Goal: Complete application form

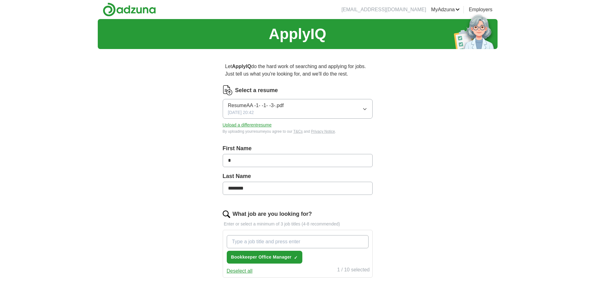
click at [365, 108] on icon "button" at bounding box center [365, 109] width 5 height 5
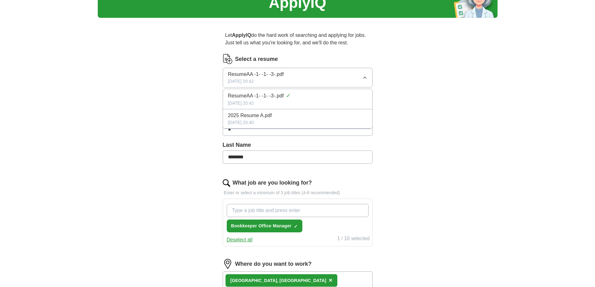
click at [321, 128] on li "2025 Resume A.pdf [DATE] 20:40" at bounding box center [297, 118] width 149 height 19
click at [238, 94] on button "Upload a different resume" at bounding box center [247, 94] width 49 height 7
click at [236, 128] on input "*" at bounding box center [298, 129] width 150 height 13
type input "****"
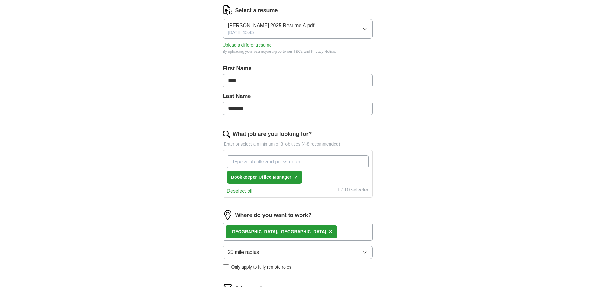
scroll to position [94, 0]
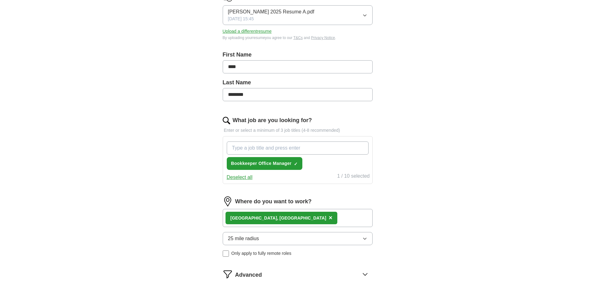
click at [243, 146] on input "What job are you looking for?" at bounding box center [298, 148] width 142 height 13
type input "O"
click at [275, 148] on input "Administration" at bounding box center [298, 148] width 142 height 13
click at [257, 146] on input "Administration Customer service" at bounding box center [298, 148] width 142 height 13
click at [265, 144] on input "Administration Customer service" at bounding box center [298, 148] width 142 height 13
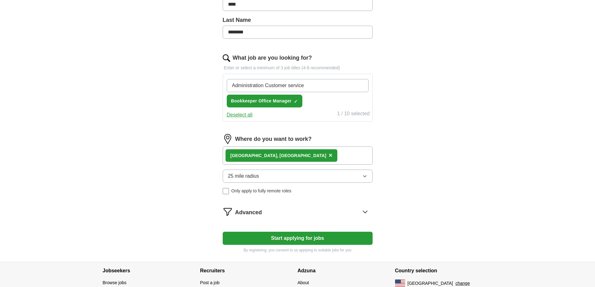
scroll to position [188, 0]
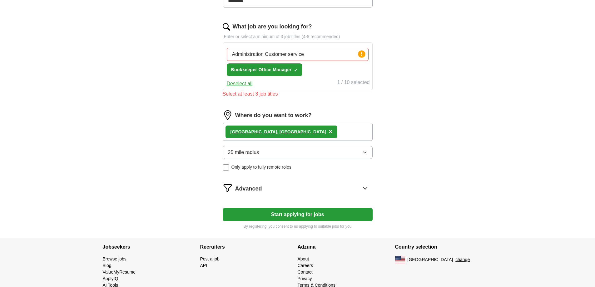
click at [265, 143] on div "Where do you want to work? La Quinta, [GEOGRAPHIC_DATA] × 25 mile radius Only a…" at bounding box center [298, 142] width 150 height 65
click at [367, 151] on icon "button" at bounding box center [365, 152] width 5 height 5
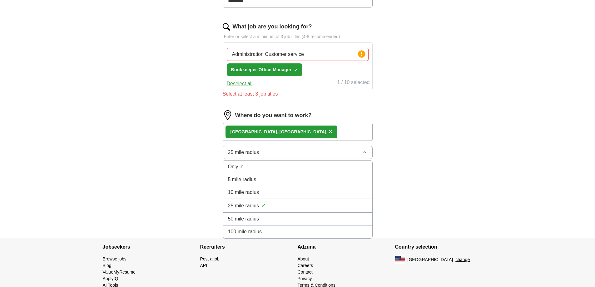
click at [245, 191] on span "10 mile radius" at bounding box center [243, 193] width 31 height 8
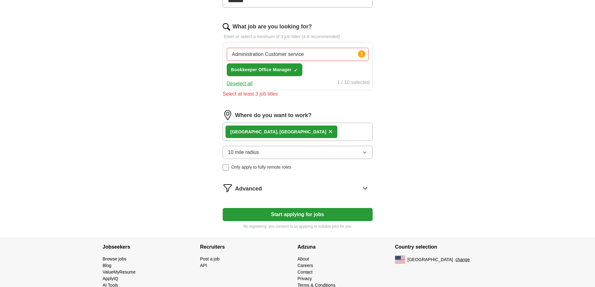
scroll to position [202, 0]
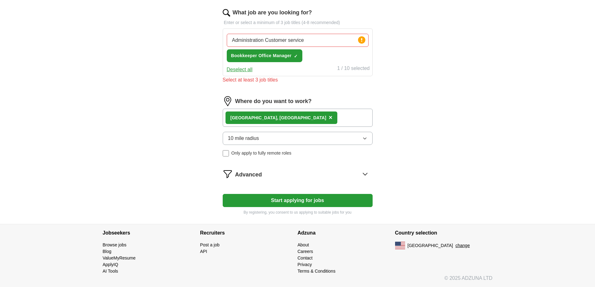
click at [300, 198] on button "Start applying for jobs" at bounding box center [298, 200] width 150 height 13
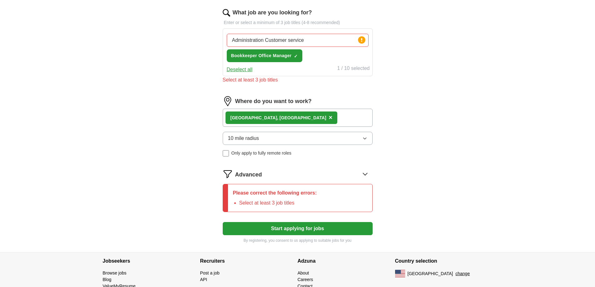
click at [297, 40] on input "Administration Customer service" at bounding box center [298, 40] width 142 height 13
drag, startPoint x: 318, startPoint y: 38, endPoint x: 221, endPoint y: 38, distance: 96.6
click at [221, 38] on div "Let ApplyIQ do the hard work of searching and applying for jobs. Just tell us w…" at bounding box center [298, 52] width 200 height 400
click at [309, 38] on input "customer service" at bounding box center [298, 40] width 142 height 13
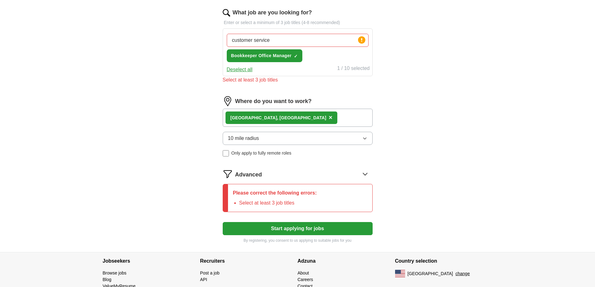
type input "customer service"
drag, startPoint x: 307, startPoint y: 91, endPoint x: 307, endPoint y: 101, distance: 10.0
click at [308, 92] on form "Select a resume [PERSON_NAME] 2025 Resume A.pdf [DATE] 15:45 Upload a different…" at bounding box center [298, 64] width 150 height 360
click at [292, 228] on button "Start applying for jobs" at bounding box center [298, 228] width 150 height 13
click at [237, 70] on button "Deselect all" at bounding box center [240, 70] width 26 height 8
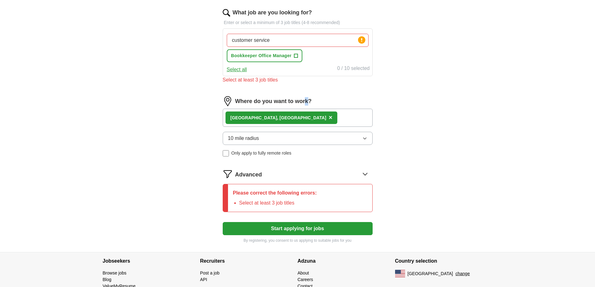
click at [237, 70] on button "Select all" at bounding box center [237, 70] width 20 height 8
click at [293, 39] on input "customer service" at bounding box center [298, 40] width 142 height 13
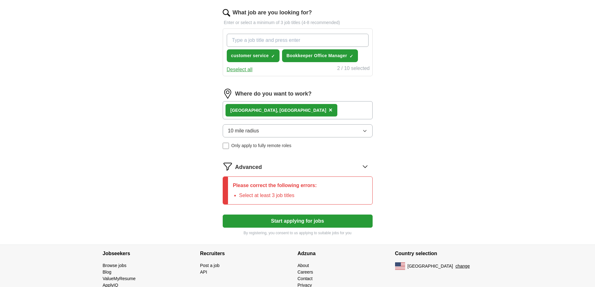
click at [301, 40] on input "What job are you looking for?" at bounding box center [298, 40] width 142 height 13
drag, startPoint x: 305, startPoint y: 39, endPoint x: 226, endPoint y: 28, distance: 79.5
click at [226, 28] on div "customer service ✓ × Bookkeeper Office Manager ✓ × Deselect all 2 / 10 selected" at bounding box center [298, 52] width 150 height 48
type input "Administration"
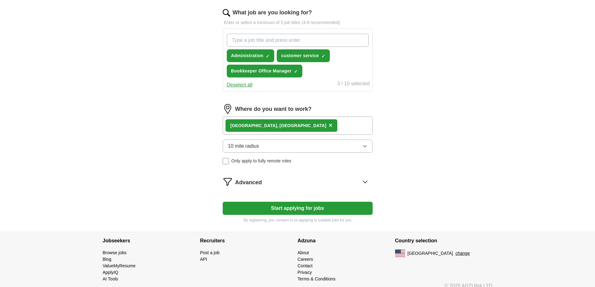
click at [302, 208] on button "Start applying for jobs" at bounding box center [298, 208] width 150 height 13
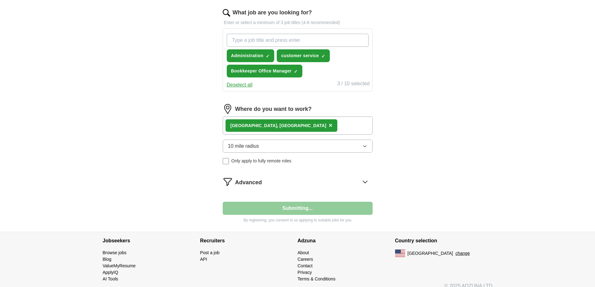
select select "**"
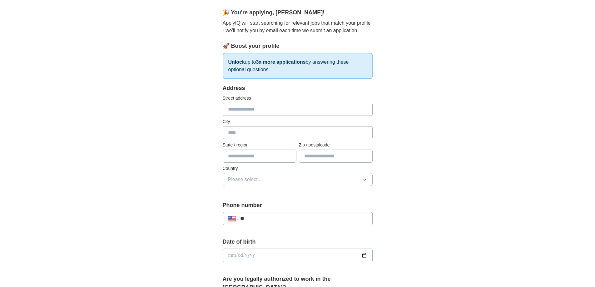
scroll to position [63, 0]
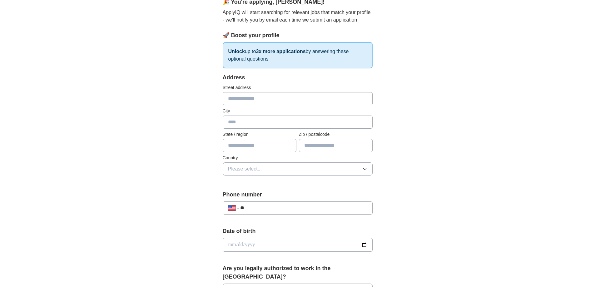
click at [228, 96] on input "text" at bounding box center [298, 98] width 150 height 13
type input "**********"
type input "*********"
type input "**"
type input "*****"
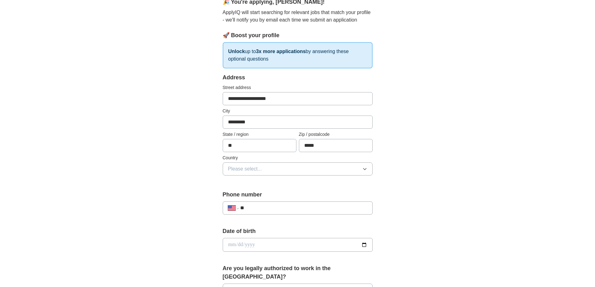
click at [238, 166] on span "Please select..." at bounding box center [245, 169] width 34 height 8
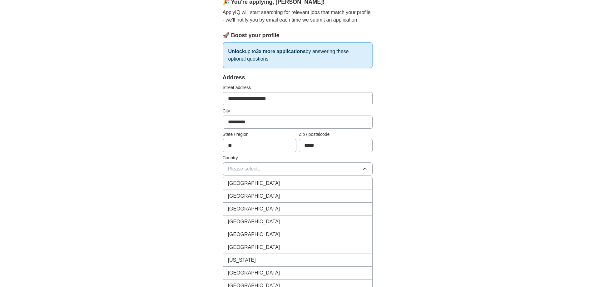
click at [242, 196] on span "[GEOGRAPHIC_DATA]" at bounding box center [254, 197] width 52 height 8
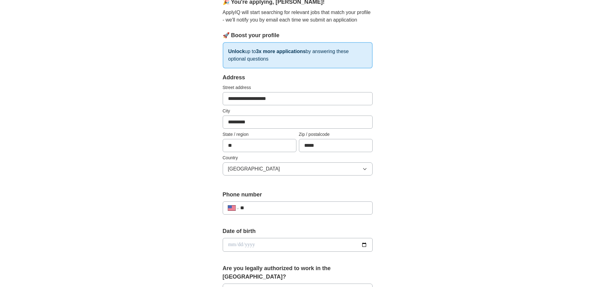
click at [261, 207] on input "**" at bounding box center [303, 208] width 127 height 8
type input "**********"
click at [262, 246] on input "date" at bounding box center [298, 245] width 150 height 14
type input "**********"
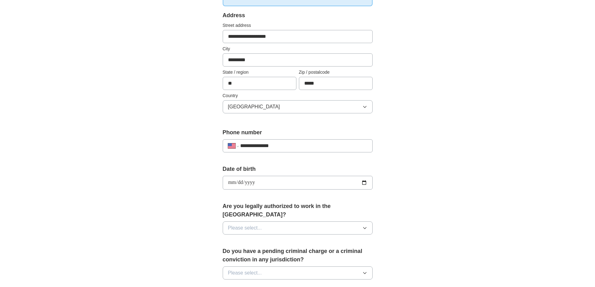
scroll to position [125, 0]
click at [365, 225] on icon "button" at bounding box center [365, 227] width 5 height 5
click at [244, 238] on div "Yes" at bounding box center [297, 242] width 139 height 8
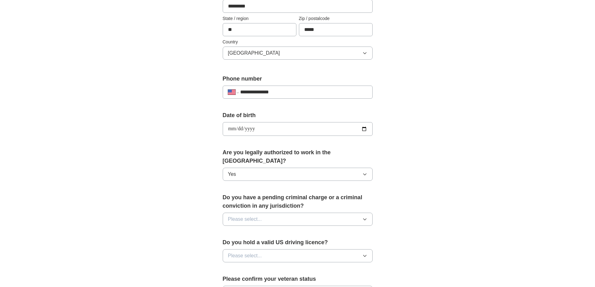
scroll to position [188, 0]
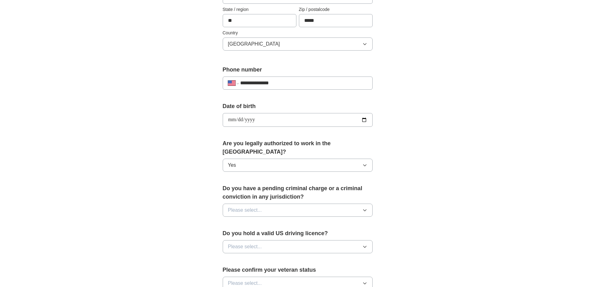
click at [366, 208] on icon "button" at bounding box center [365, 210] width 5 height 5
click at [232, 234] on span "No" at bounding box center [231, 238] width 6 height 8
click at [364, 244] on icon "button" at bounding box center [365, 246] width 5 height 5
click at [236, 258] on span "Yes" at bounding box center [232, 262] width 8 height 8
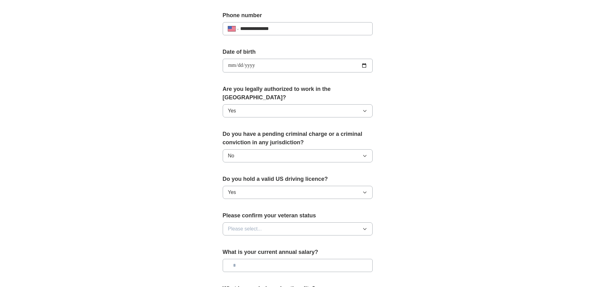
scroll to position [250, 0]
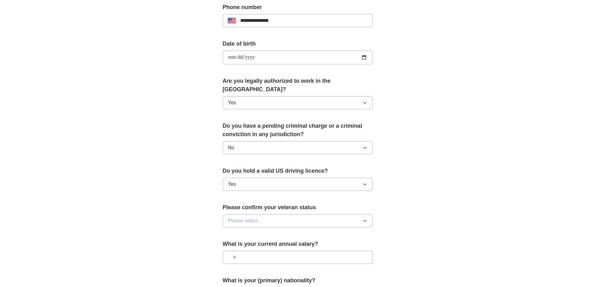
click at [360, 214] on button "Please select..." at bounding box center [298, 220] width 150 height 13
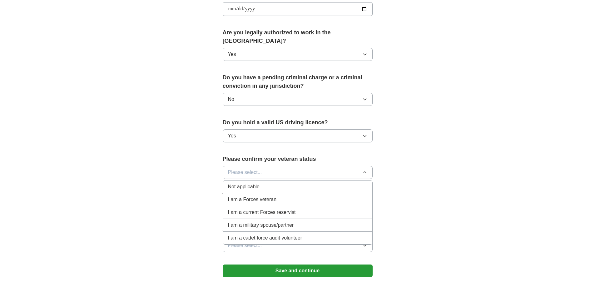
scroll to position [313, 0]
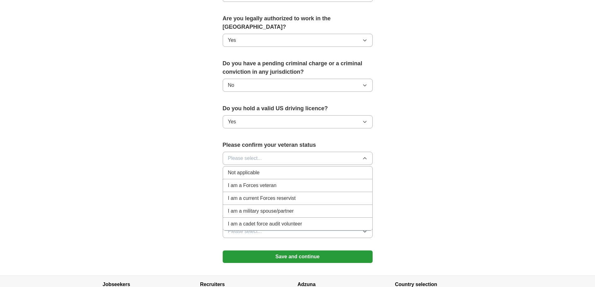
click at [253, 169] on span "Not applicable" at bounding box center [244, 173] width 32 height 8
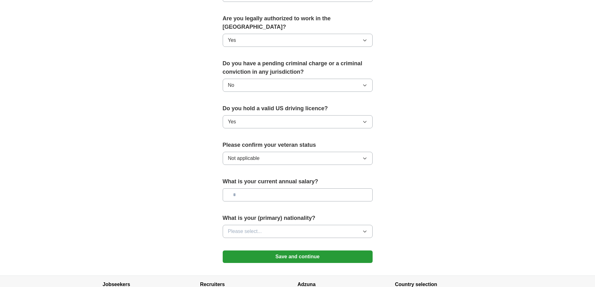
click at [243, 188] on input "text" at bounding box center [298, 194] width 150 height 13
type input "*******"
click at [364, 229] on icon "button" at bounding box center [365, 231] width 5 height 5
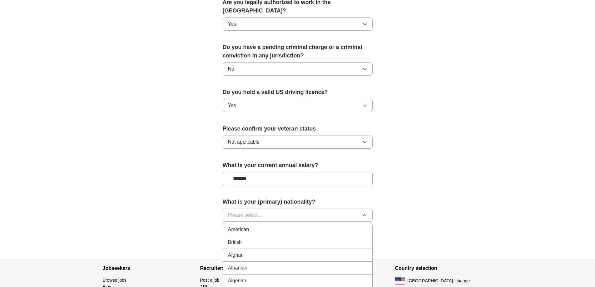
scroll to position [344, 0]
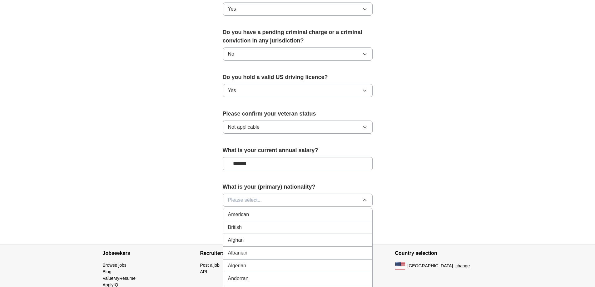
click at [240, 211] on span "American" at bounding box center [238, 215] width 21 height 8
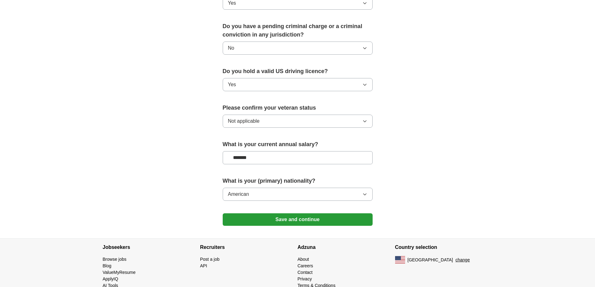
scroll to position [356, 0]
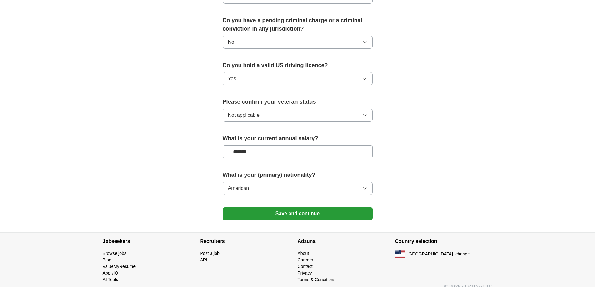
click at [293, 208] on button "Save and continue" at bounding box center [298, 214] width 150 height 13
